Goal: Task Accomplishment & Management: Manage account settings

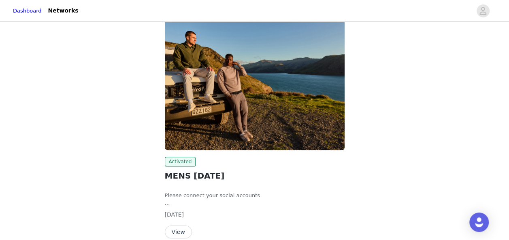
scroll to position [94, 0]
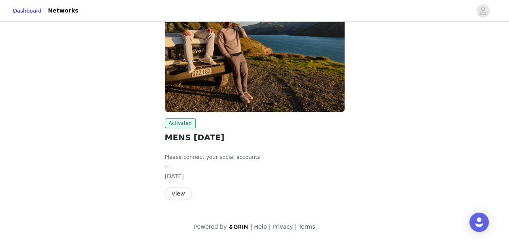
click at [177, 194] on button "View" at bounding box center [178, 193] width 27 height 13
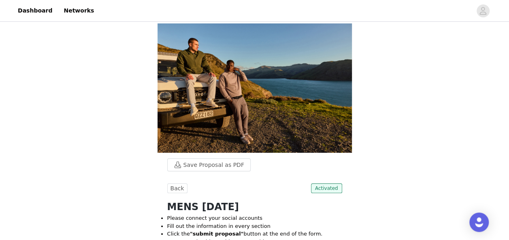
drag, startPoint x: 505, startPoint y: 36, endPoint x: 505, endPoint y: 40, distance: 4.1
click at [479, 9] on icon "avatar" at bounding box center [483, 10] width 8 height 13
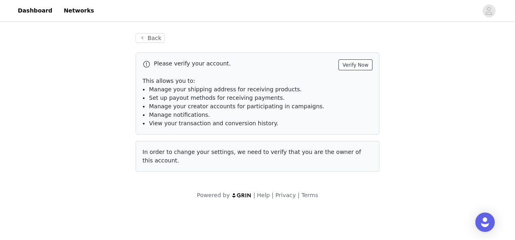
click at [364, 67] on button "Verify Now" at bounding box center [355, 65] width 34 height 11
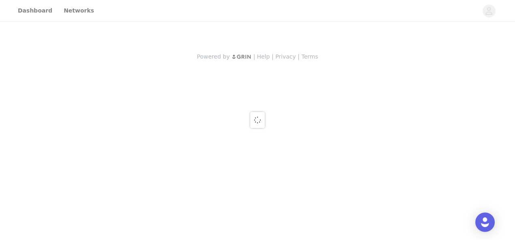
click at [364, 67] on div at bounding box center [257, 120] width 515 height 240
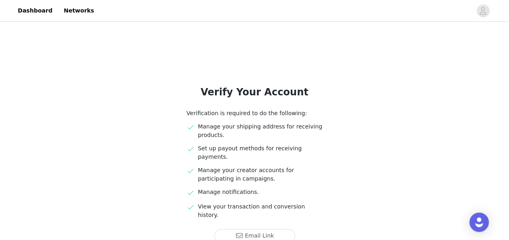
scroll to position [59, 0]
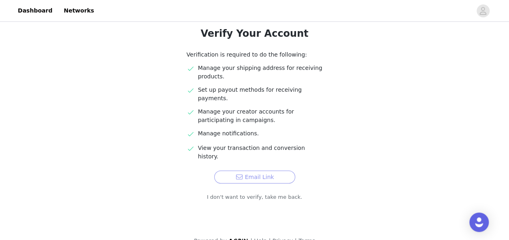
drag, startPoint x: 262, startPoint y: 155, endPoint x: 253, endPoint y: 160, distance: 9.4
click at [253, 160] on div "Verify Your Account Verification is required to do the following: Manage your s…" at bounding box center [254, 113] width 175 height 175
click at [253, 171] on button "Email Link" at bounding box center [254, 177] width 81 height 13
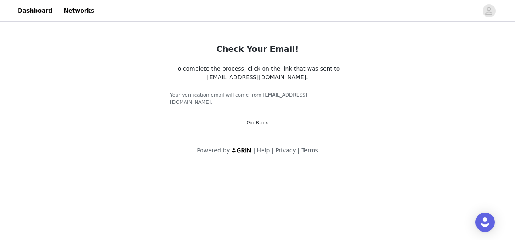
click at [344, 176] on body "Dashboard Networks Check Your Email! To complete the process, click on the link…" at bounding box center [257, 120] width 515 height 240
